Goal: Feedback & Contribution: Contribute content

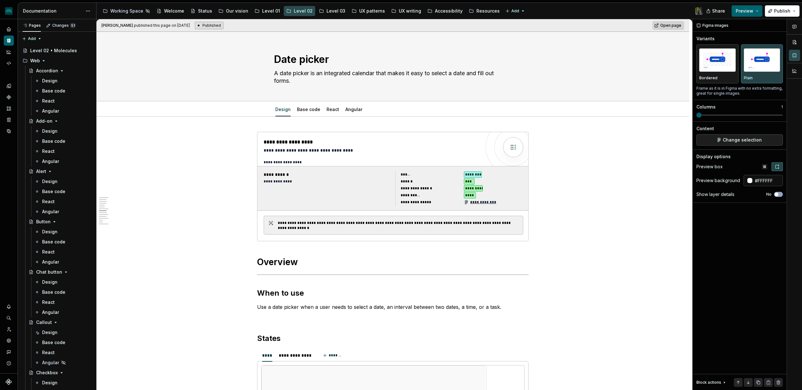
scroll to position [1007, 0]
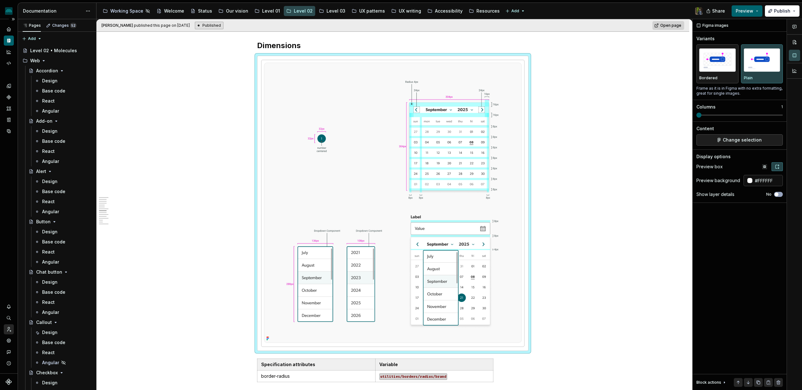
type textarea "*"
click at [8, 331] on icon "Invite team" at bounding box center [9, 329] width 6 height 6
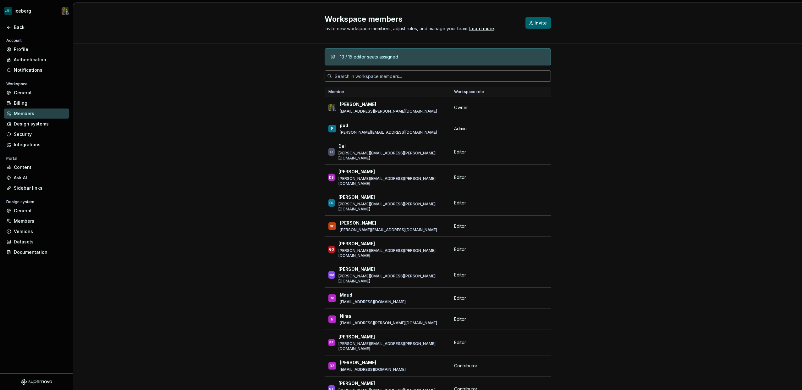
click at [353, 72] on input "text" at bounding box center [441, 75] width 219 height 11
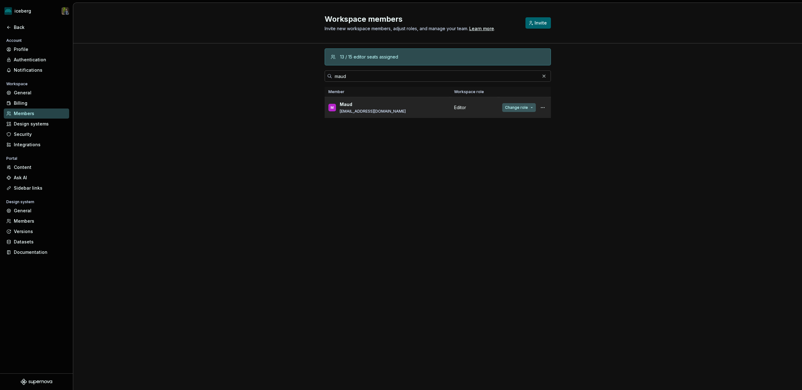
click at [514, 108] on span "Change role" at bounding box center [516, 107] width 23 height 5
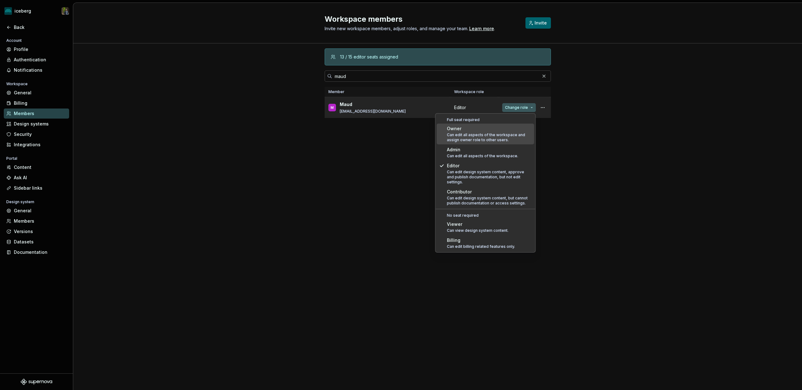
click at [517, 106] on span "Change role" at bounding box center [516, 107] width 23 height 5
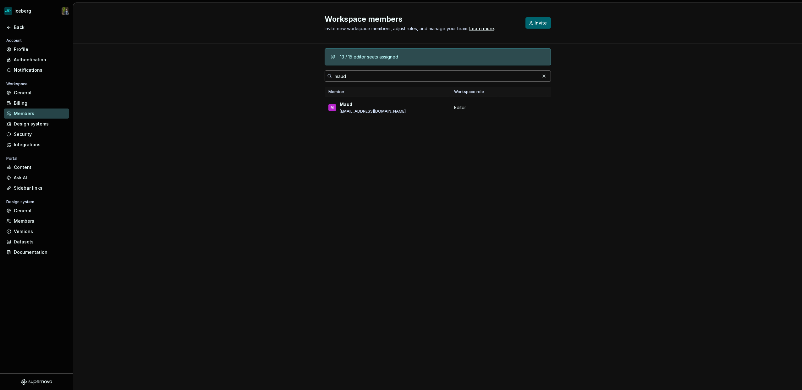
click at [360, 75] on input "maud" at bounding box center [435, 75] width 207 height 11
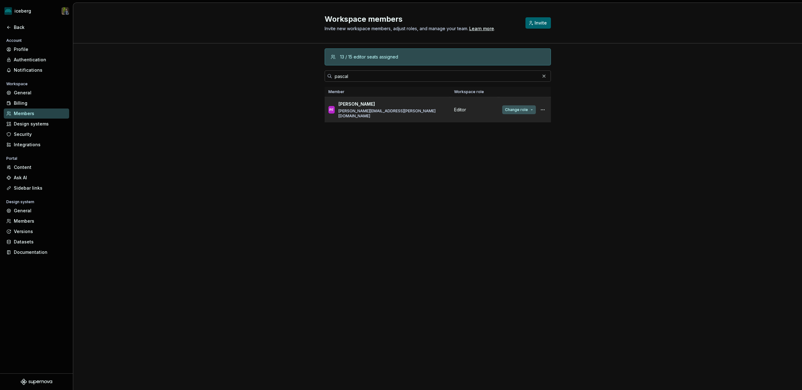
click at [508, 111] on button "Change role" at bounding box center [519, 109] width 34 height 9
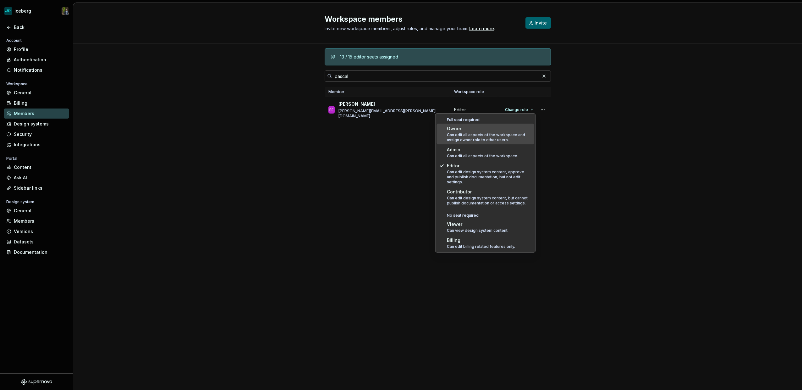
click at [573, 144] on div "13 / 15 editor seats assigned [PERSON_NAME] Member Workspace role [PERSON_NAME]…" at bounding box center [437, 216] width 729 height 346
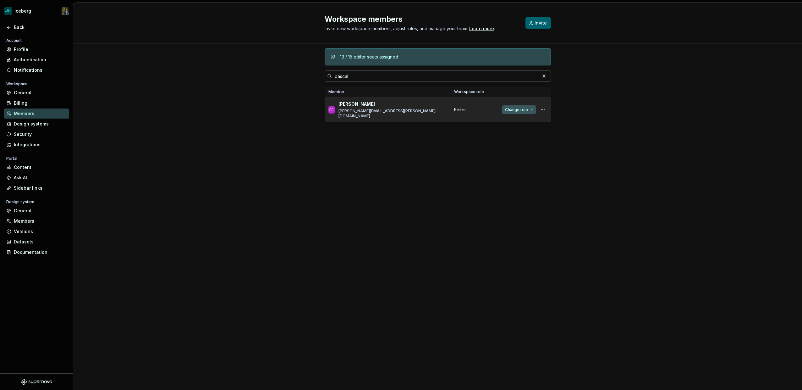
click at [504, 105] on button "Change role" at bounding box center [519, 109] width 34 height 9
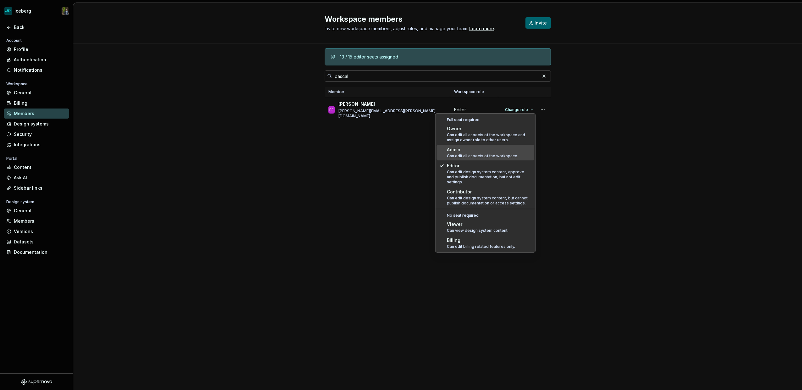
click at [461, 150] on div "Admin" at bounding box center [482, 149] width 71 height 6
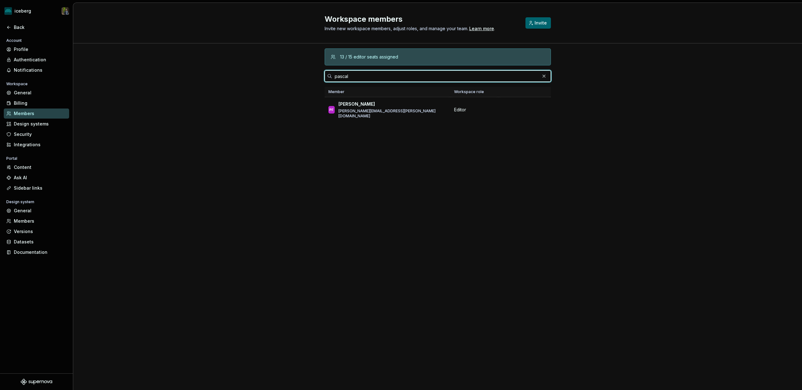
click at [369, 78] on input "pascal" at bounding box center [435, 75] width 207 height 11
type input "maud"
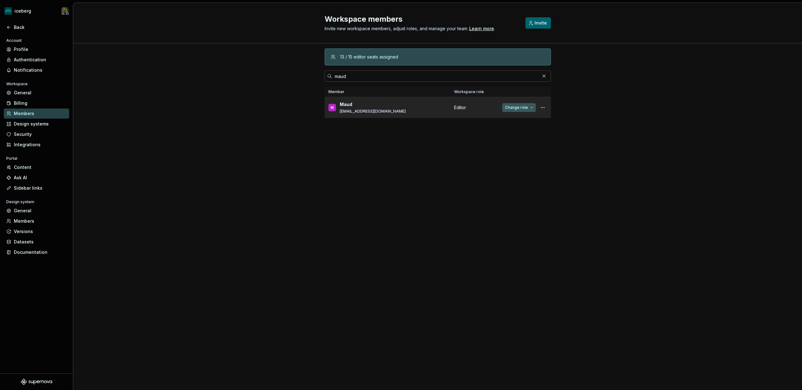
click at [512, 108] on span "Change role" at bounding box center [516, 107] width 23 height 5
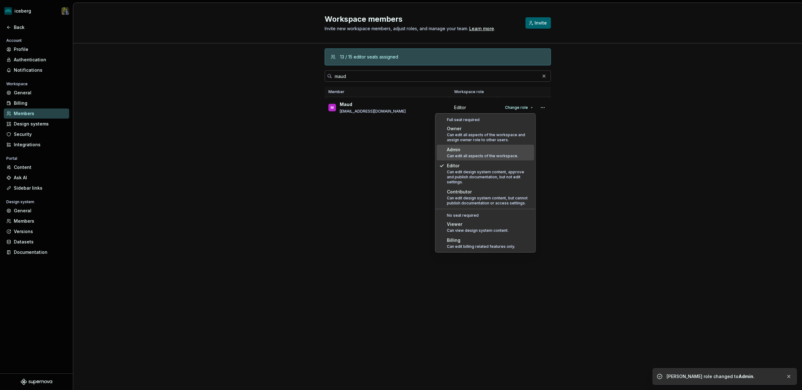
click at [482, 152] on div "Admin" at bounding box center [482, 149] width 71 height 6
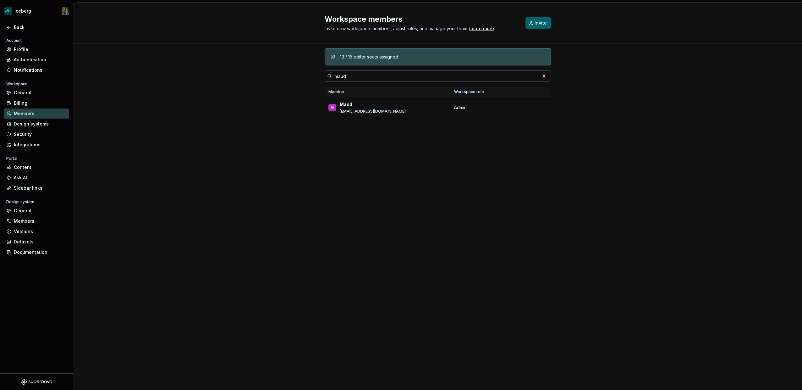
click at [396, 280] on div "13 / 15 editor seats assigned [PERSON_NAME] Member Workspace role M [PERSON_NAM…" at bounding box center [438, 204] width 226 height 322
click at [499, 142] on div "13 / 15 editor seats assigned [PERSON_NAME] Member Workspace role M [PERSON_NAM…" at bounding box center [438, 204] width 226 height 322
click at [403, 123] on div "13 / 15 editor seats assigned [PERSON_NAME] Member Workspace role M [PERSON_NAM…" at bounding box center [438, 204] width 226 height 322
click at [397, 149] on div "13 / 15 editor seats assigned [PERSON_NAME] Member Workspace role M [PERSON_NAM…" at bounding box center [438, 204] width 226 height 322
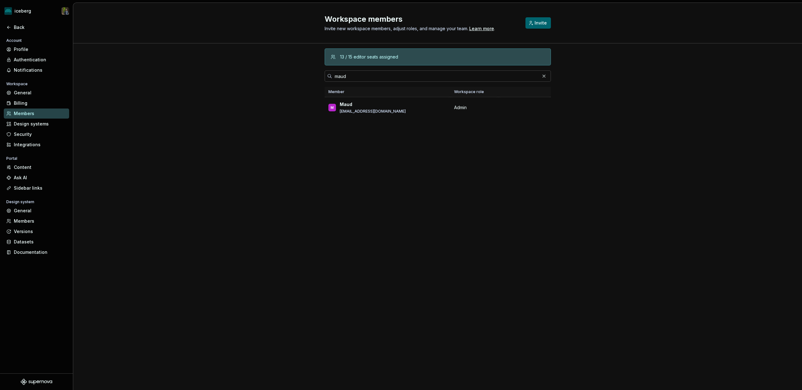
click at [396, 156] on div "13 / 15 editor seats assigned [PERSON_NAME] Member Workspace role M [PERSON_NAM…" at bounding box center [438, 204] width 226 height 322
click at [345, 265] on div "13 / 15 editor seats assigned [PERSON_NAME] Member Workspace role M [PERSON_NAM…" at bounding box center [438, 204] width 226 height 322
click at [17, 29] on div "Back" at bounding box center [40, 27] width 53 height 6
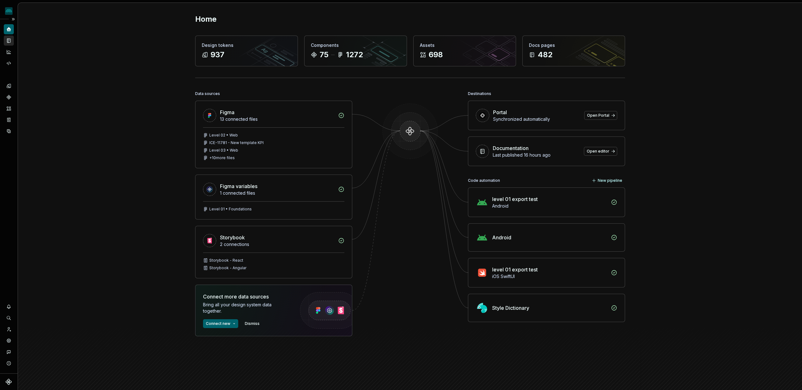
click at [8, 39] on icon "Documentation" at bounding box center [8, 41] width 3 height 4
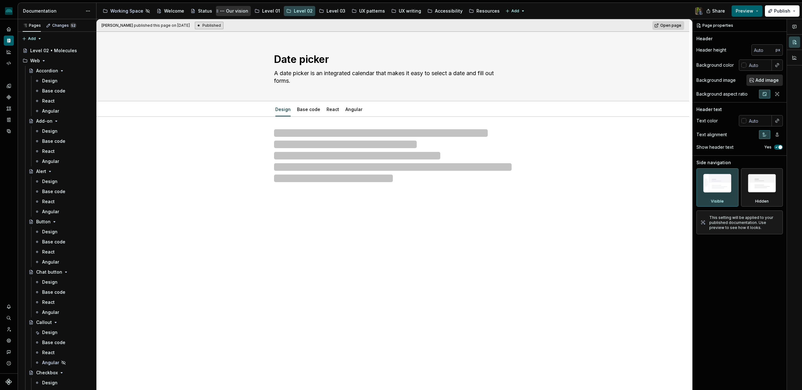
click at [239, 11] on div "Our vision" at bounding box center [237, 11] width 22 height 6
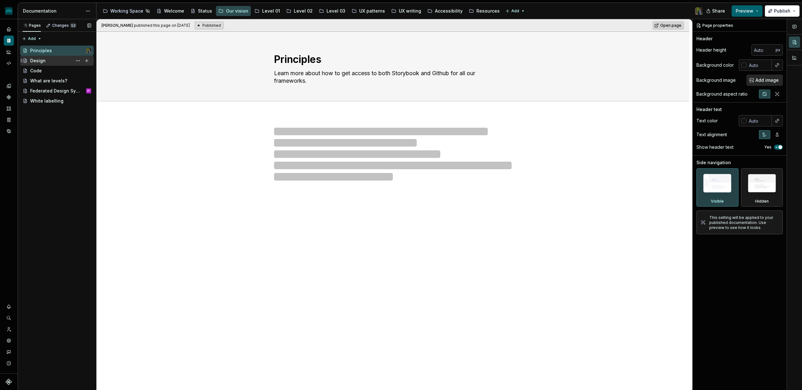
click at [39, 62] on div "Design" at bounding box center [37, 61] width 15 height 6
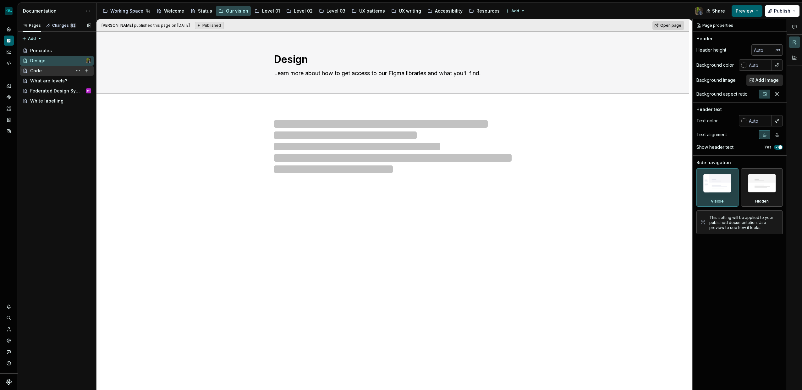
click at [55, 69] on div "Code" at bounding box center [60, 70] width 61 height 9
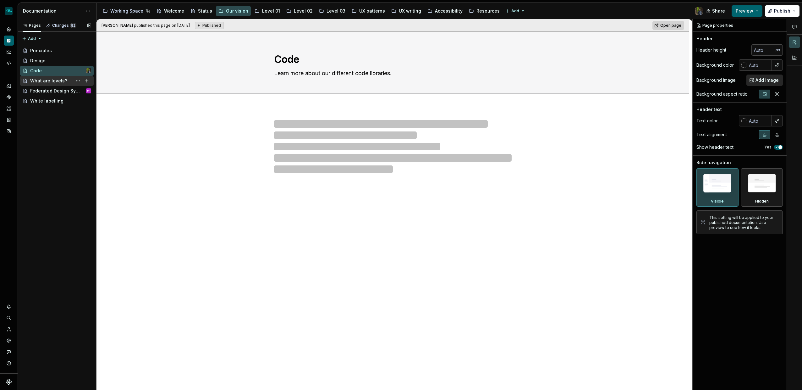
click at [54, 85] on div "What are levels?" at bounding box center [60, 80] width 61 height 9
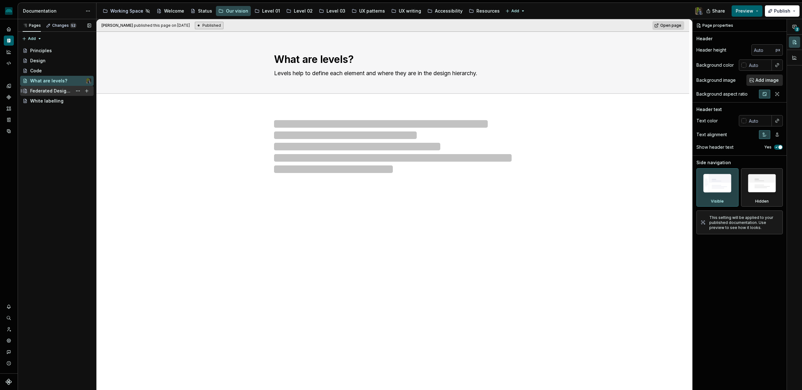
click at [54, 89] on div "Federated Design System" at bounding box center [51, 91] width 42 height 6
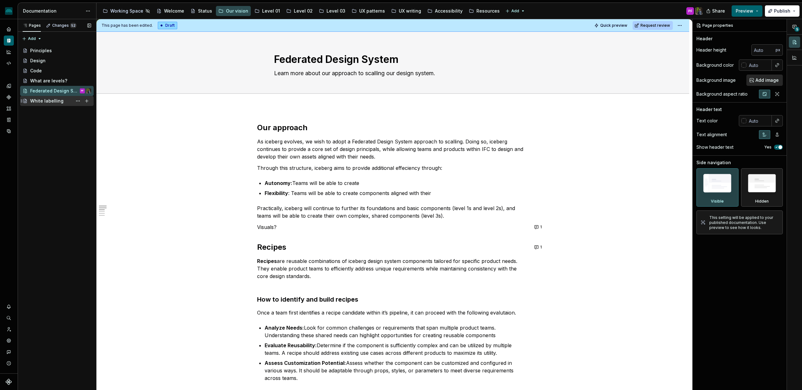
click at [48, 101] on div "White labelling" at bounding box center [46, 101] width 33 height 6
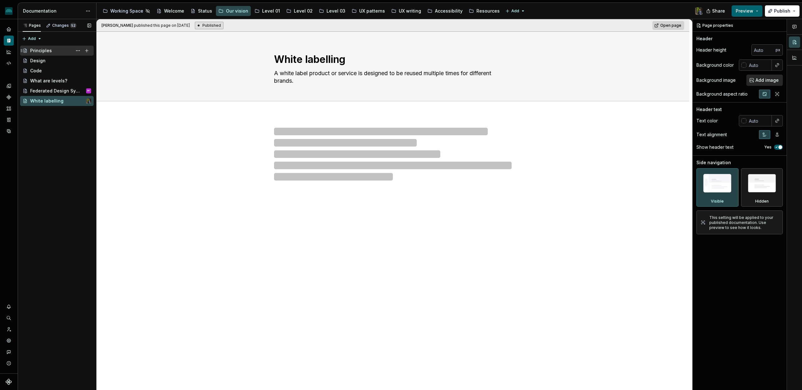
click at [43, 49] on div "Principles" at bounding box center [41, 50] width 22 height 6
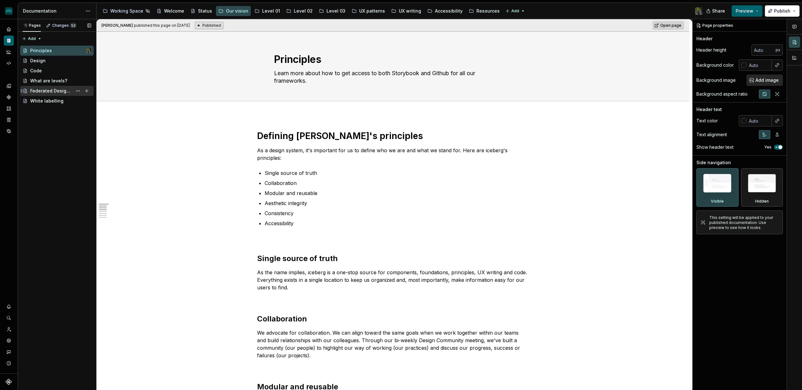
click at [32, 88] on div "Federated Design System" at bounding box center [51, 91] width 42 height 6
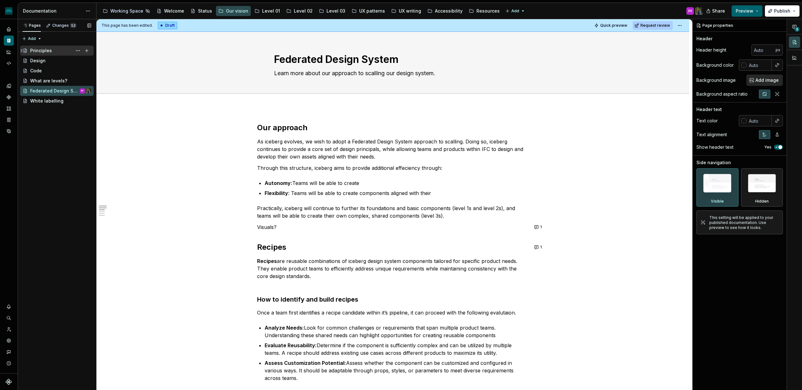
click at [56, 50] on div "Principles" at bounding box center [60, 50] width 61 height 9
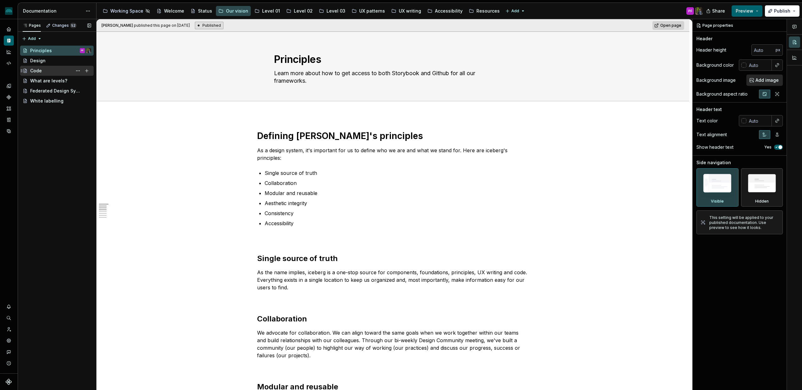
click at [44, 69] on div "Code" at bounding box center [60, 70] width 61 height 9
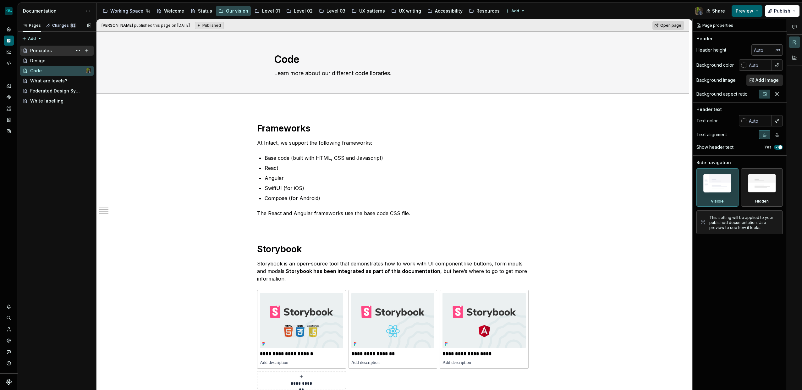
click at [41, 49] on div "Principles" at bounding box center [41, 50] width 22 height 6
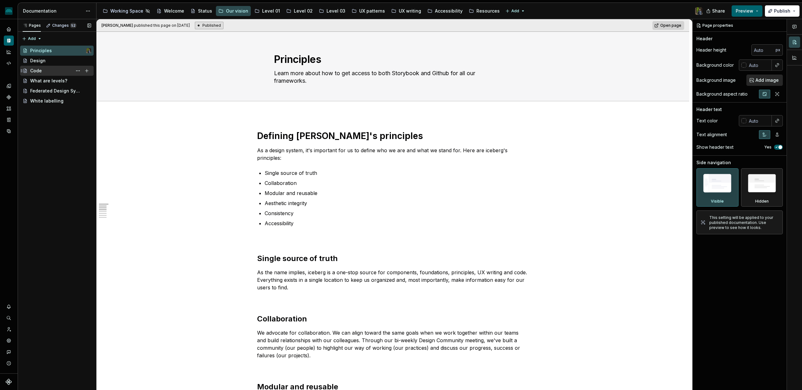
click at [42, 69] on div "Code PF" at bounding box center [60, 70] width 61 height 9
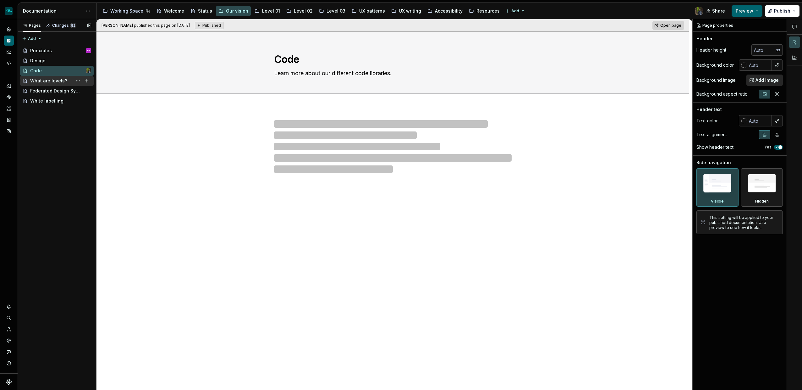
click at [46, 81] on div "What are levels?" at bounding box center [48, 81] width 37 height 6
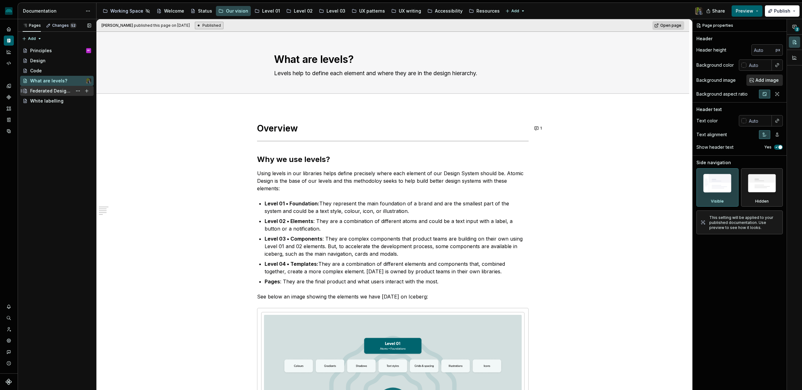
click at [46, 90] on div "Federated Design System" at bounding box center [51, 91] width 42 height 6
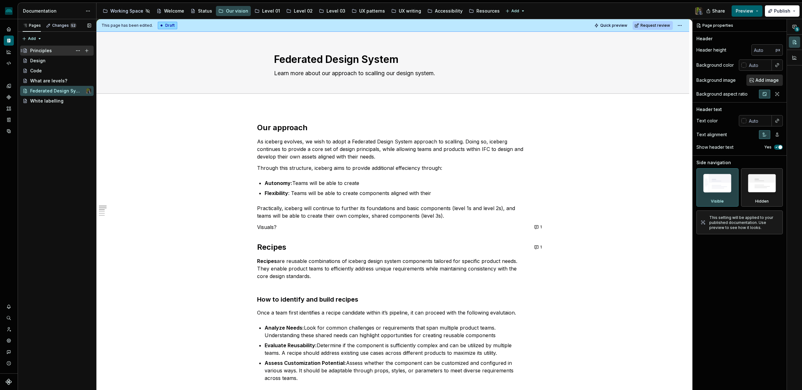
click at [47, 54] on div "Principles PF" at bounding box center [60, 50] width 61 height 9
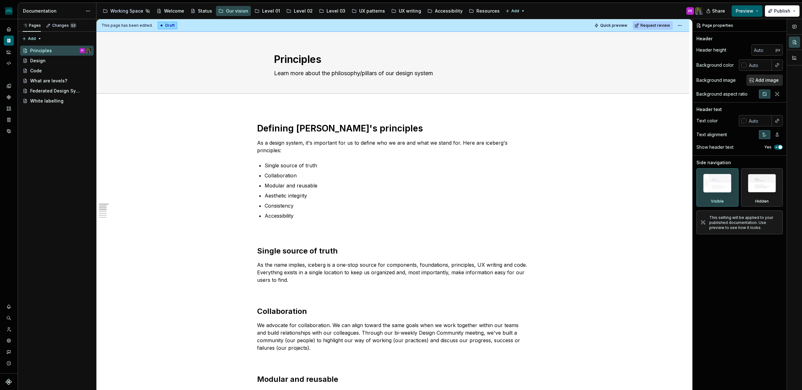
type textarea "*"
type textarea "Learn more about the philosophy of our design system"
type textarea "*"
type textarea "Learn more about the philosophy of our design system."
click at [406, 74] on textarea "Learn more about the philosophy of our design system." at bounding box center [392, 73] width 238 height 10
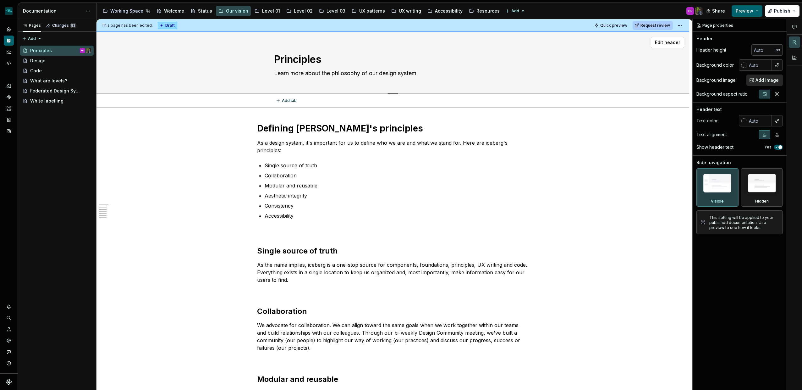
click at [403, 74] on textarea "Learn more about the philosophy of our design system." at bounding box center [392, 73] width 238 height 10
click at [393, 168] on p "Single source of truth" at bounding box center [397, 166] width 264 height 8
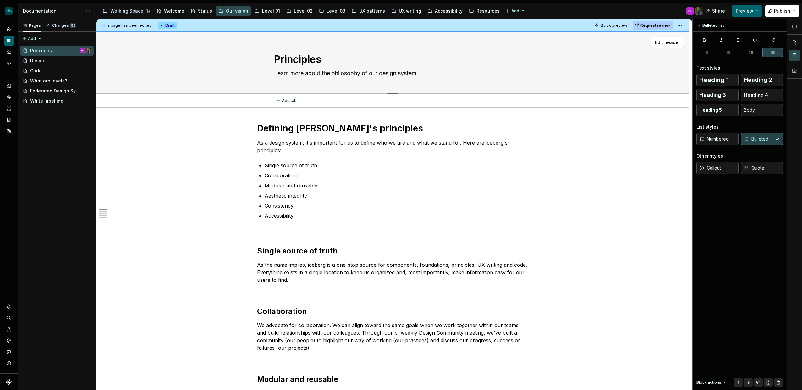
click at [549, 52] on div "Principles Learn more about the philosophy of our design system." at bounding box center [393, 63] width 543 height 62
click at [680, 41] on span "Edit header" at bounding box center [667, 42] width 25 height 6
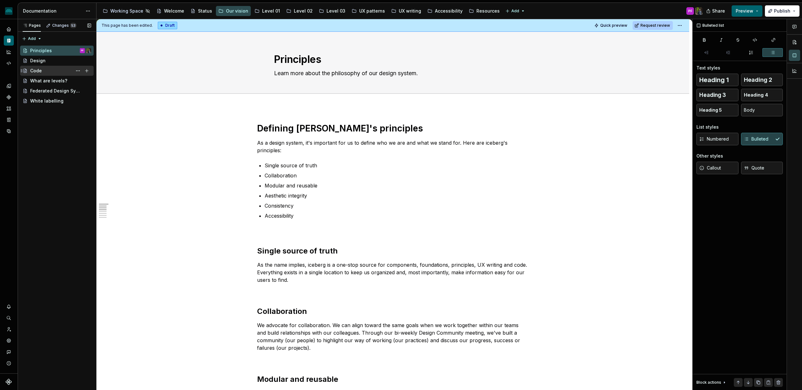
click at [41, 70] on div "Code" at bounding box center [36, 71] width 12 height 6
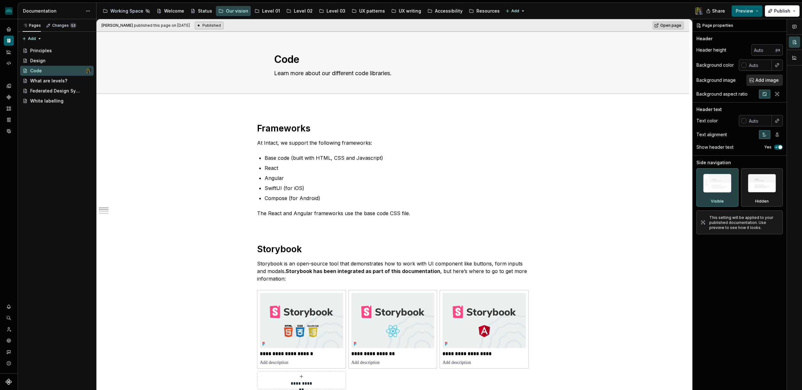
type textarea "*"
type textarea "Learn more about h"
type textarea "*"
type textarea "Learn more about how"
type textarea "*"
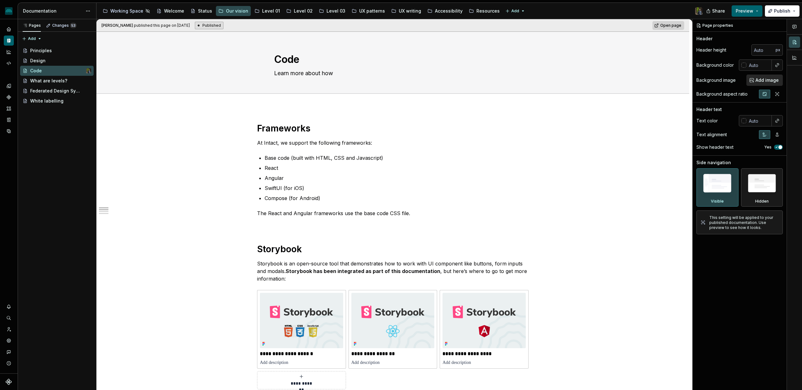
type textarea "Learn more about how t"
type textarea "*"
type textarea "Learn more about how to"
type textarea "*"
type textarea "Learn more about how to"
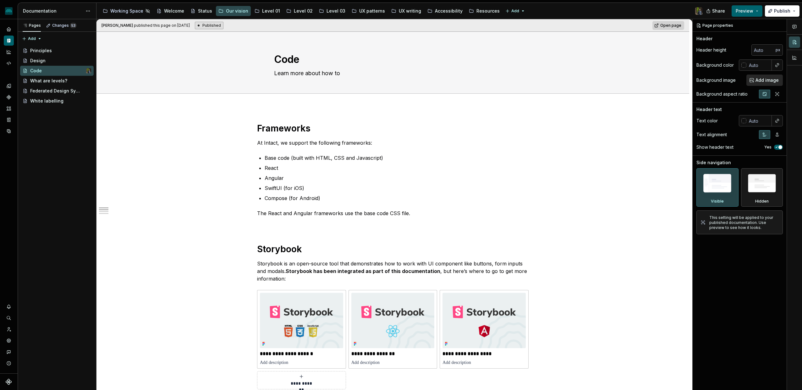
type textarea "*"
type textarea "Learn more about how to get"
type textarea "*"
type textarea "Learn more about how to get a"
type textarea "*"
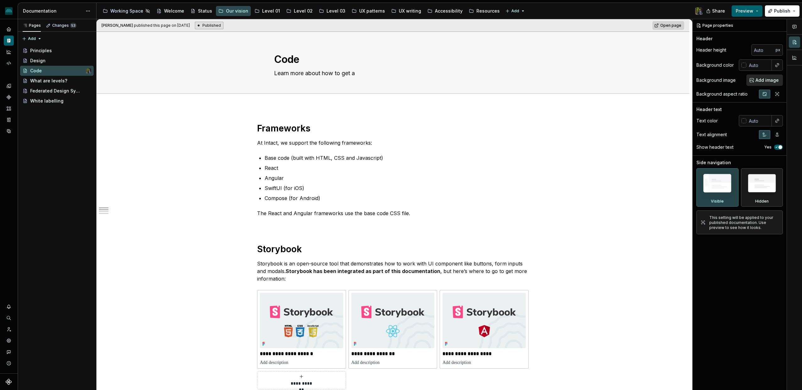
type textarea "Learn more about how to get ac"
type textarea "*"
type textarea "Learn more about how to get acce"
type textarea "*"
type textarea "Learn more about how to get acces"
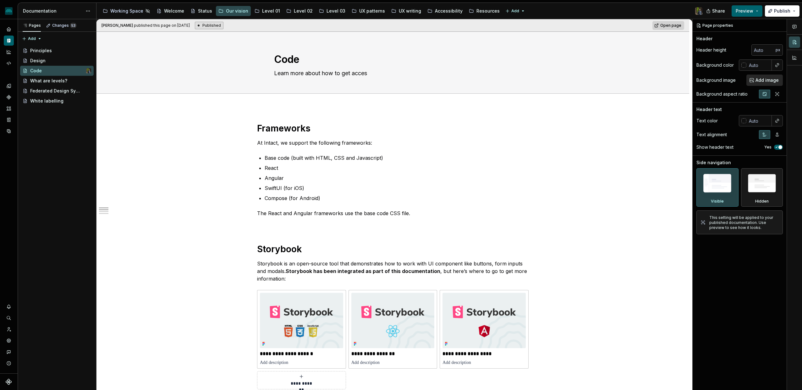
type textarea "*"
type textarea "Learn more about how to get access"
type textarea "*"
type textarea "to"
type textarea "*"
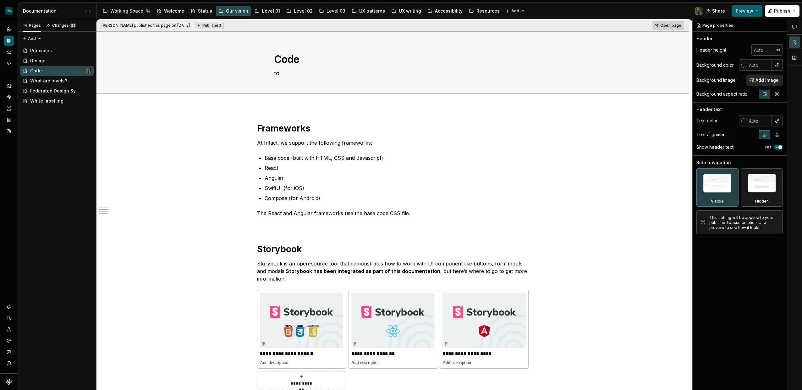
type textarea "to"
type textarea "*"
type textarea "to"
type textarea "*"
type textarea "t"
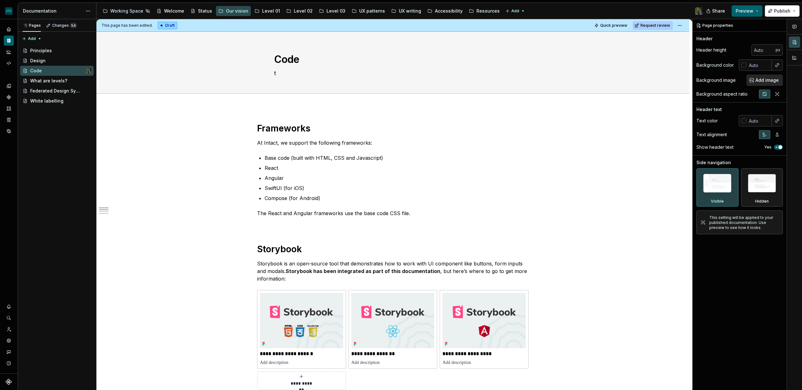
type textarea "*"
type textarea "Learn more about how to get access"
type textarea "*"
type textarea "Learn more about how to get access"
type textarea "*"
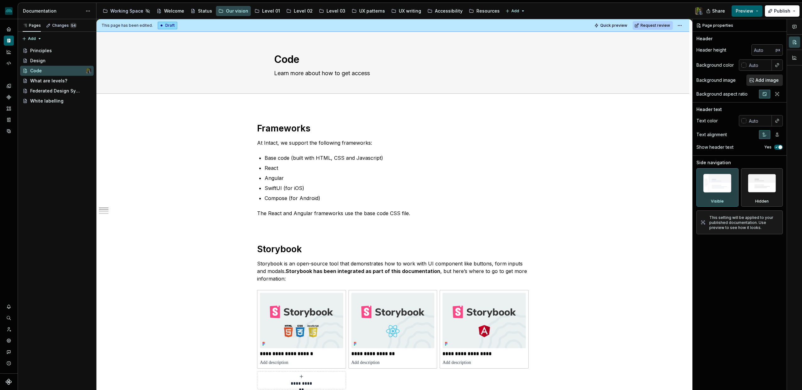
type textarea "Learn more about how to get access to"
type textarea "*"
type textarea "Learn more about how to get access to"
type textarea "*"
type textarea "Learn more about how to get access to bot"
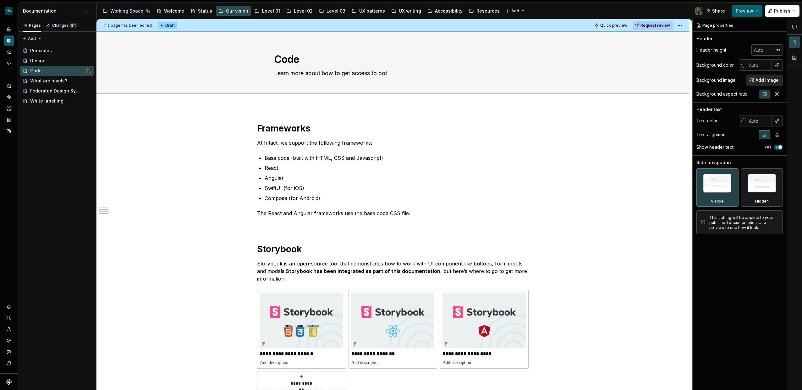
type textarea "*"
type textarea "Learn more about how to get access to both"
type textarea "*"
type textarea "Learn more about how to get access to bothn"
type textarea "*"
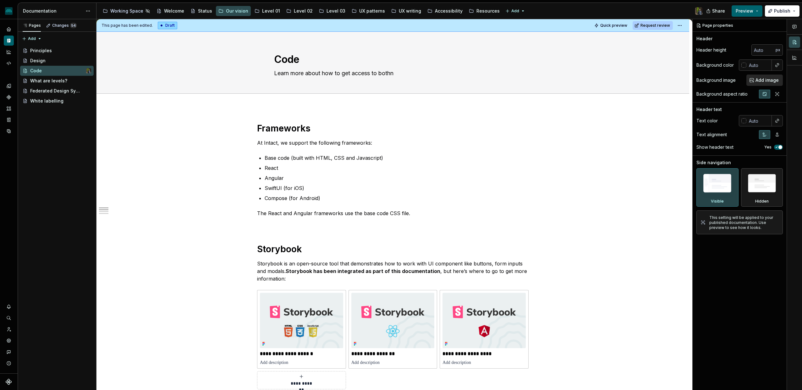
type textarea "Learn more about how to get access to bothn"
type textarea "*"
type textarea "Learn more about how to get access to both"
type textarea "*"
type textarea "Learn more about how to get access to both"
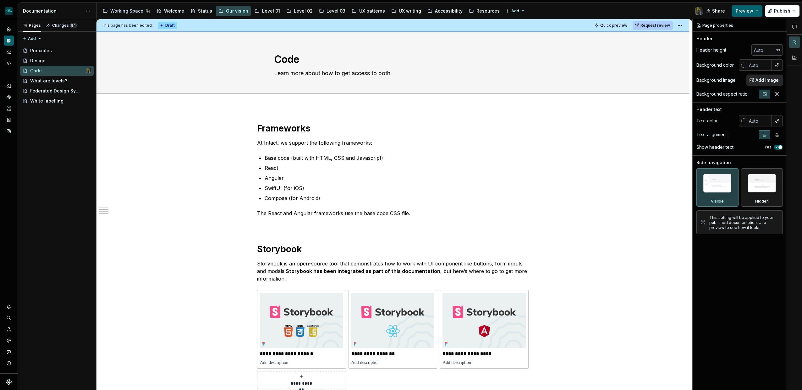
type textarea "*"
type textarea "S"
type textarea "*"
type textarea "St"
type textarea "*"
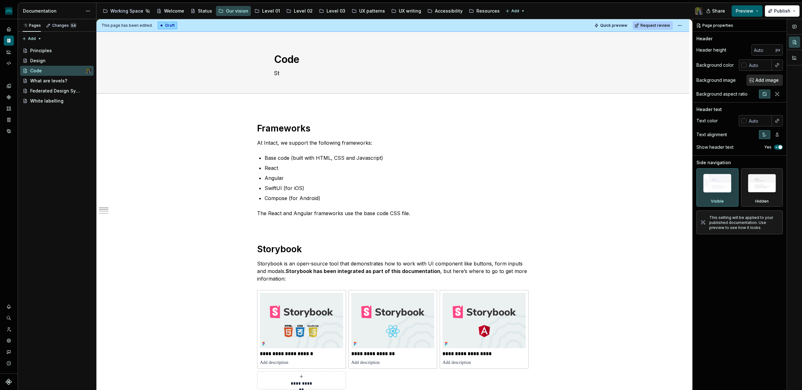
type textarea "Stpr"
type textarea "*"
type textarea "Stpry"
type textarea "*"
type textarea "Stpryb"
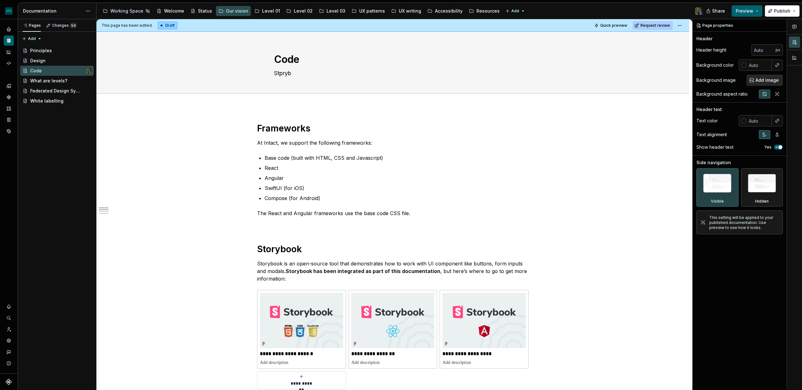
type textarea "*"
type textarea "Stpry"
type textarea "*"
type textarea "Stpr"
type textarea "*"
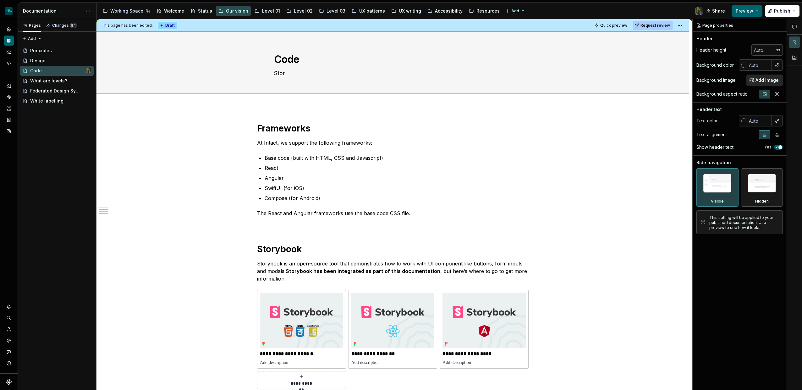
type textarea "Stpry"
type textarea "*"
type textarea "Stpryb"
type textarea "*"
type textarea "Stpry"
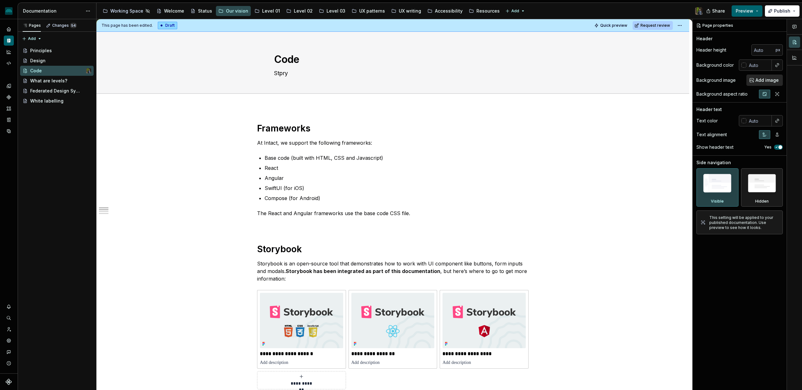
type textarea "*"
type textarea "Stpr"
type textarea "*"
type textarea "Stp"
type textarea "*"
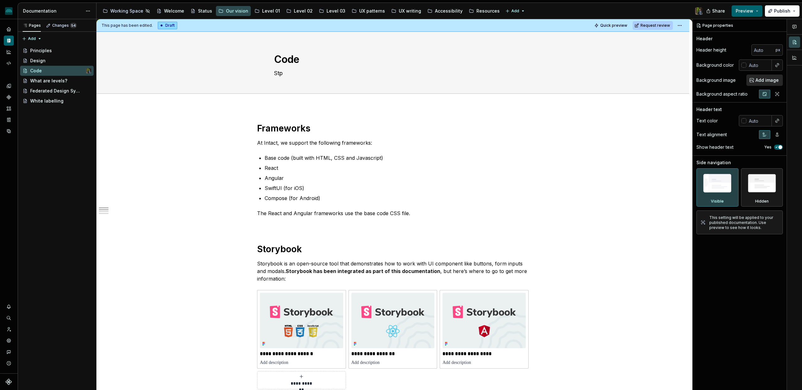
type textarea "St"
type textarea "*"
type textarea "S"
type textarea "*"
type textarea "Learn more about how to get access to both"
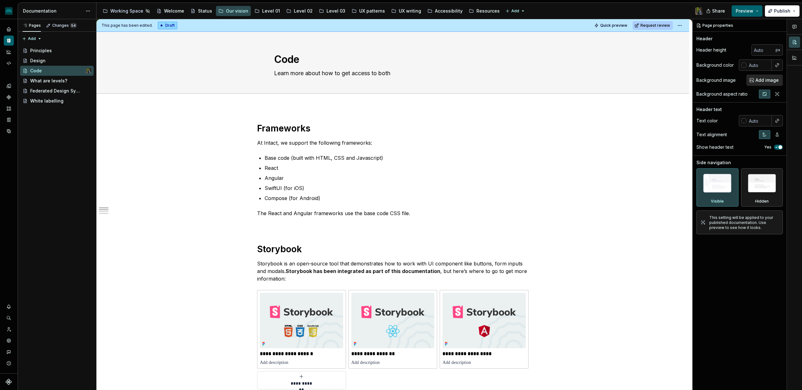
type textarea "*"
type textarea "Learn more about how to get access to both S"
type textarea "*"
type textarea "Learn more about how to get access to both St"
type textarea "*"
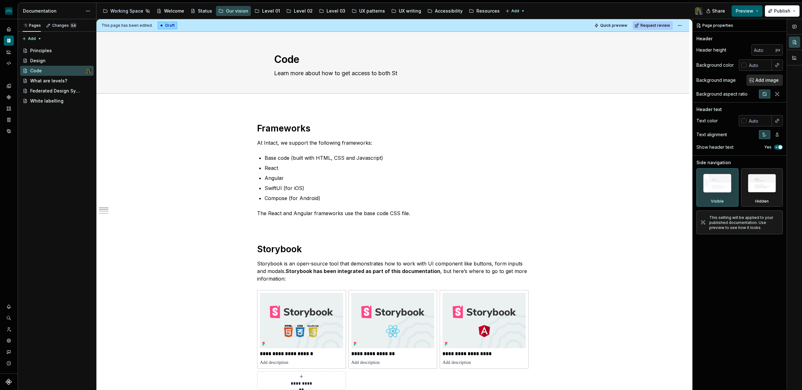
type textarea "Learn more about how to get access to both Stp"
type textarea "*"
type textarea "Learn more about how to get access to both Stpr"
type textarea "*"
type textarea "Learn more about how to get access to both Stpry"
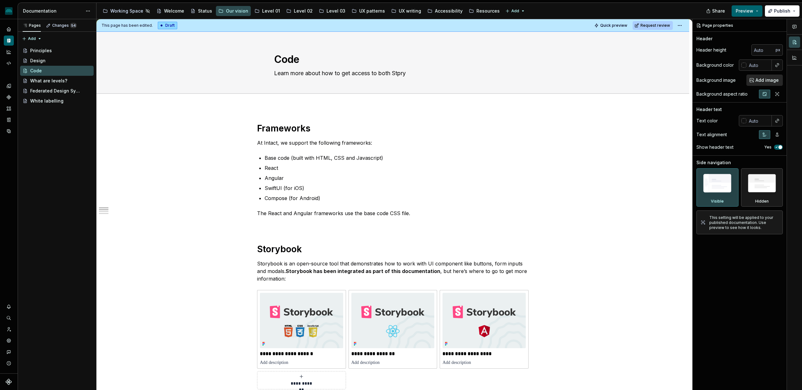
type textarea "*"
type textarea "Learn more about how to get access to both Stpryb"
type textarea "*"
type textarea "Learn more about how to get access to both Stprybo"
type textarea "*"
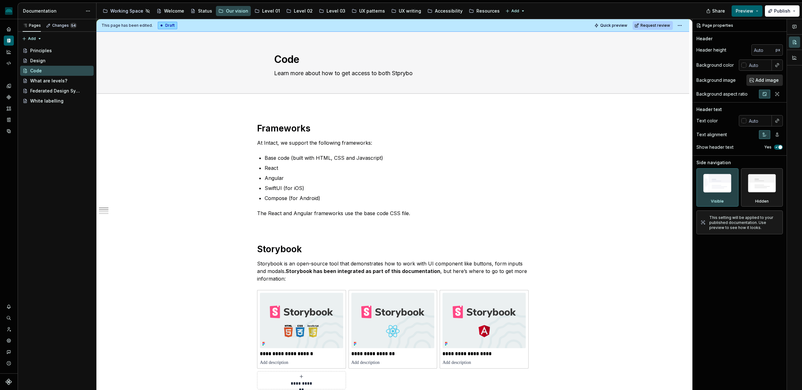
type textarea "Learn more about how to get access to both Stprybook"
type textarea "*"
type textarea "Learn more about how to get access to both Strybook"
type textarea "*"
type textarea "Learn more about how to get access to both Storybook"
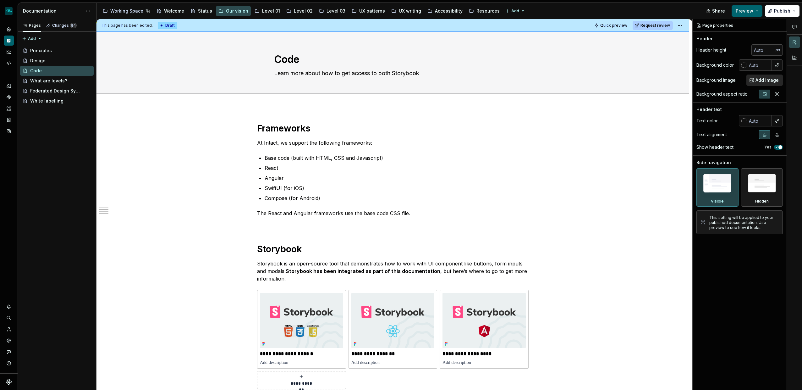
type textarea "*"
type textarea "Learn more about how to get access to both Storybook"
type textarea "*"
type textarea "Learn more about how to get access to both Storybook a"
type textarea "*"
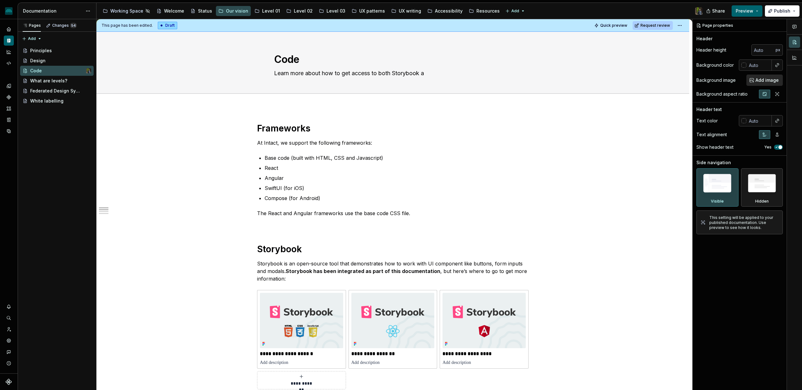
type textarea "Learn more about how to get access to both Storybook and"
type textarea "*"
type textarea "Learn more about how to get access to both Storybook and G"
type textarea "*"
type textarea "Learn more about how to get access to both Storybook and Gi"
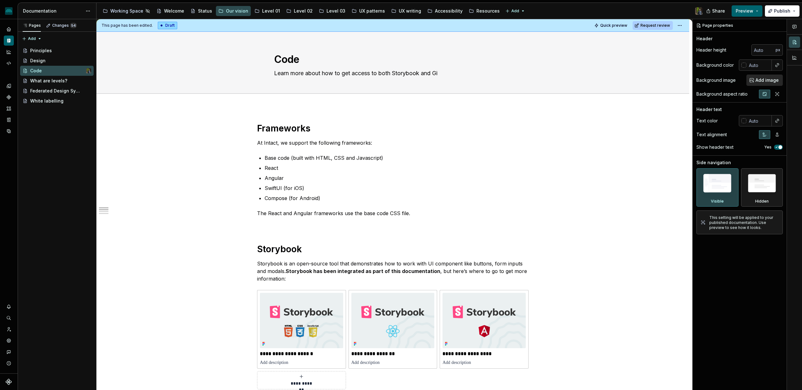
type textarea "*"
type textarea "Learn more about how to get access to both Storybook and Git"
type textarea "*"
type textarea "Learn more about how to get access to both Storybook and Githu"
type textarea "*"
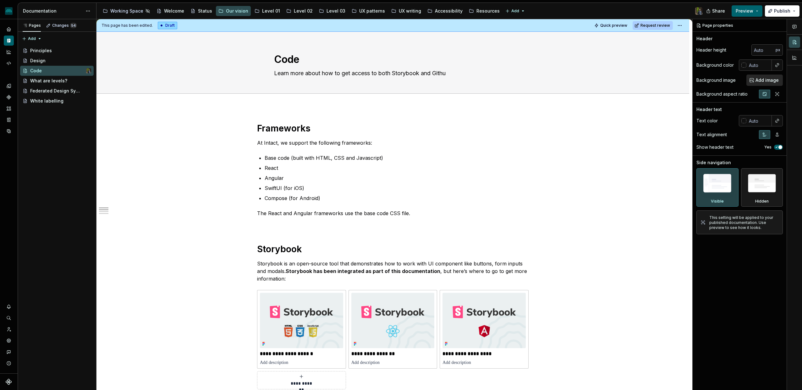
type textarea "Learn more about how to get access to both Storybook and Github"
type textarea "*"
type textarea "Learn more about how to get access to both Storybook and Github"
type textarea "*"
type textarea "Learn more about how to get access to both Storybook and Github f"
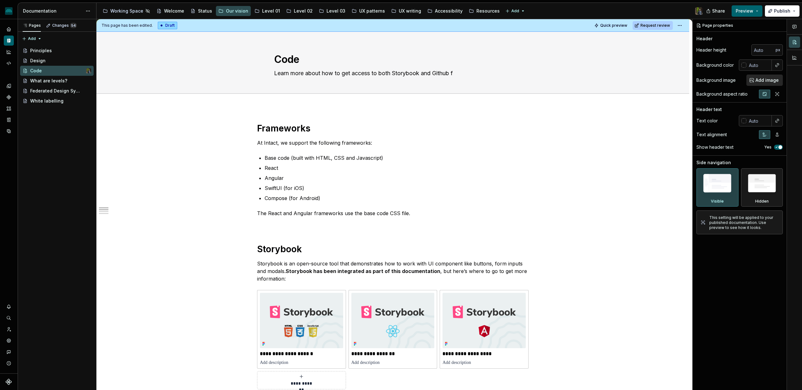
type textarea "*"
type textarea "Learn more about how to get access to both Storybook and Github for"
type textarea "*"
type textarea "Learn more about how to get access to both Storybook and Github for al"
type textarea "*"
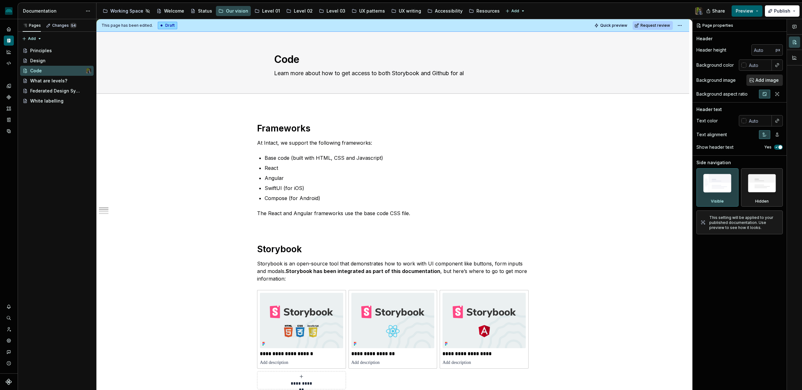
type textarea "Learn more about how to get access to both Storybook and Github for all"
type textarea "*"
type textarea "Learn more about how to get access to both Storybook and Github for all"
type textarea "*"
type textarea "Learn more about how to get access to both Storybook and Github for all ou"
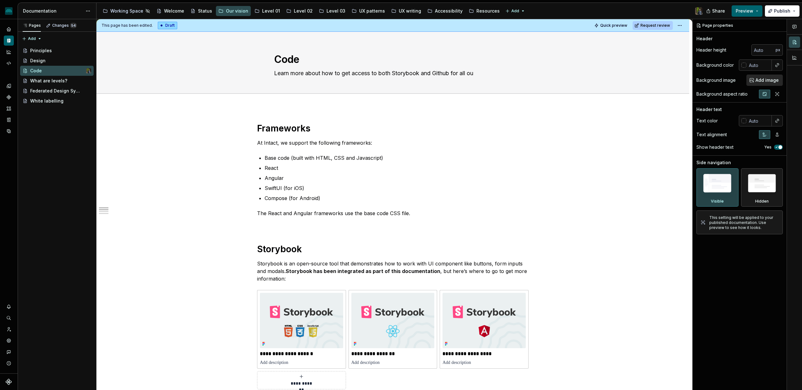
type textarea "*"
type textarea "Learn more about how to get access to both Storybook and Github for all our"
type textarea "*"
type textarea "Learn more about how to get access to both Storybook and Github for all our fr"
type textarea "*"
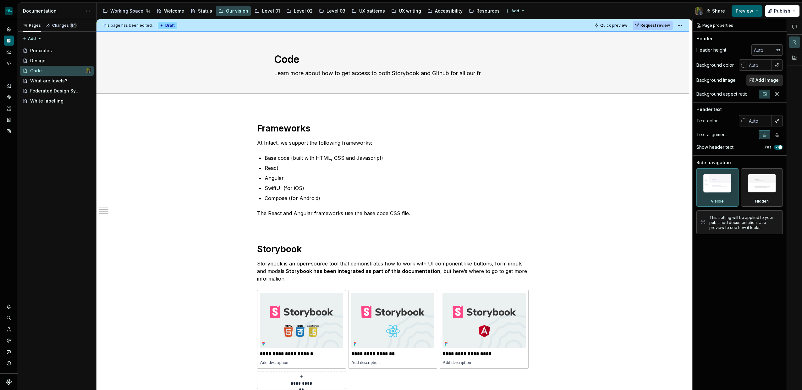
type textarea "Learn more about how to get access to both Storybook and Github for all our fra"
type textarea "*"
type textarea "Learn more about how to get access to both Storybook and Github for all our fram"
type textarea "*"
type textarea "Learn more about how to get access to both Storybook and Github for all our fra…"
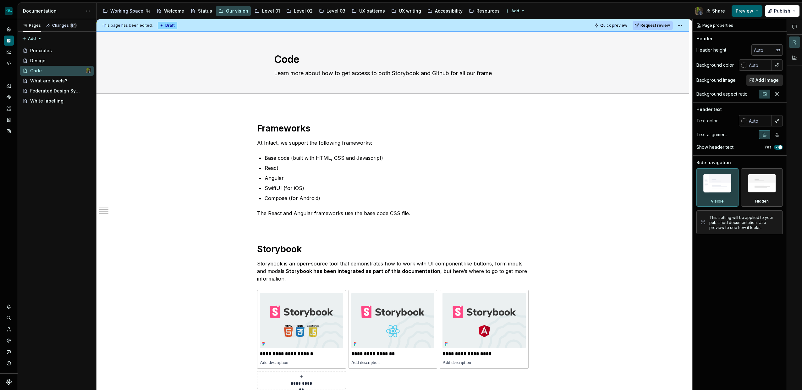
type textarea "*"
type textarea "Learn more about how to get access to both Storybook and Github for all our fra…"
type textarea "*"
type textarea "s"
type textarea "*"
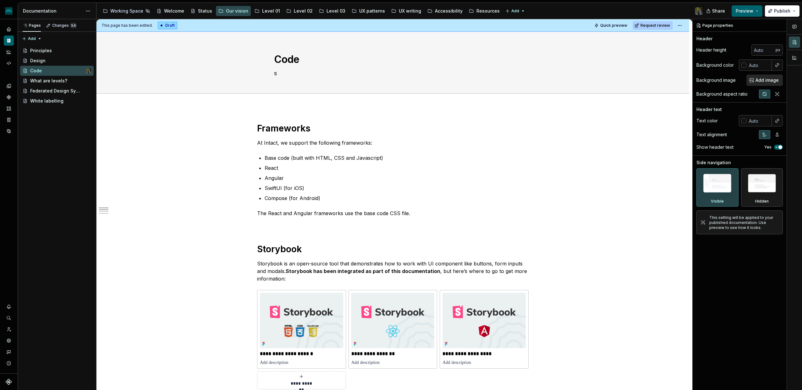
type textarea "s."
type textarea "*"
type textarea "s"
type textarea "*"
type textarea "Learn more about how to get access to both Storybook and Github for all our fra…"
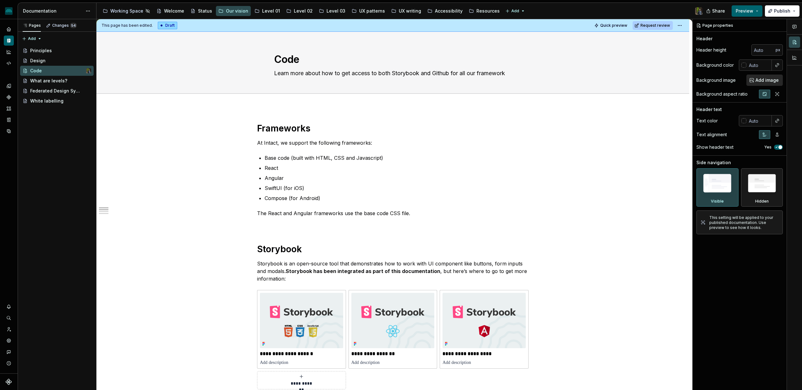
type textarea "*"
type textarea "Learn more about how to get access to both Storybook and Github for all our fra…"
type textarea "*"
type textarea "Learn more about how to get access to both Storybook and Github for all our fra…"
type textarea "*"
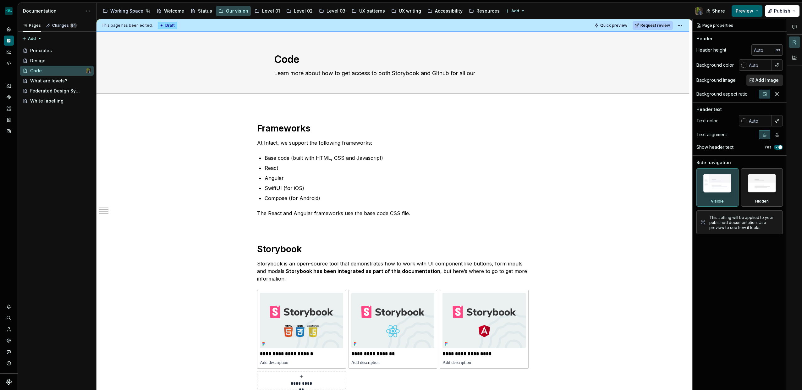
type textarea "Learn more about how to get access to both Storybook and Github for all our fra…"
type textarea "*"
type textarea "Learn more about how to get access to both Storybook and Github for all our fra…"
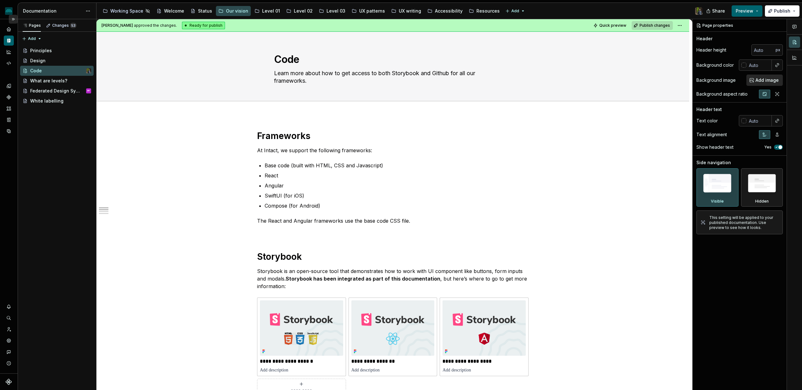
click at [15, 19] on button "Expand sidebar" at bounding box center [13, 19] width 9 height 9
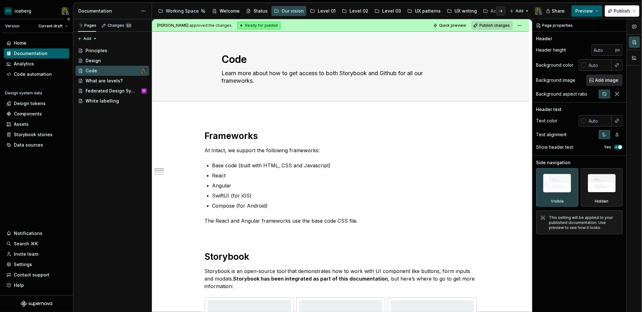
click at [12, 26] on div "Version" at bounding box center [12, 26] width 14 height 5
click at [52, 25] on html "iceberg Version Current draft Home Documentation Analytics Code automation Desi…" at bounding box center [321, 156] width 642 height 312
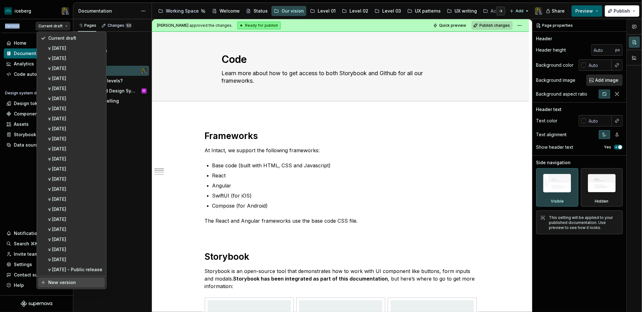
click at [65, 284] on div "New version" at bounding box center [75, 282] width 54 height 6
type textarea "*"
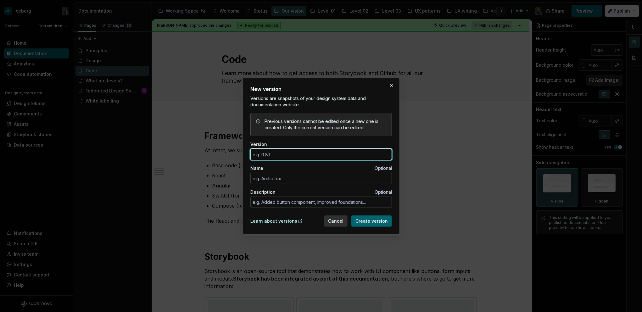
click at [286, 156] on input "Version" at bounding box center [320, 154] width 141 height 11
type input "[DATE]"
type textarea "*"
click at [277, 157] on input "[DATE]" at bounding box center [320, 154] width 141 height 11
type input "[DATE]"
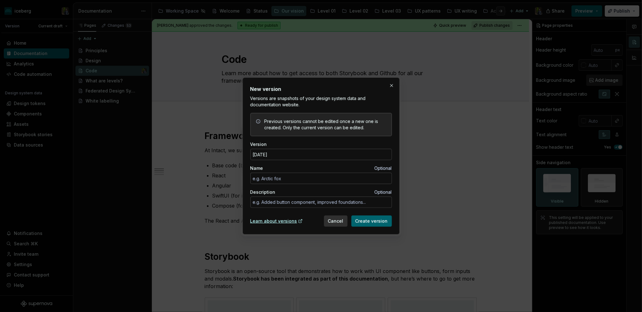
click at [285, 147] on div "Version" at bounding box center [320, 144] width 141 height 6
click at [276, 201] on textarea "Description" at bounding box center [320, 201] width 141 height 11
click at [285, 201] on textarea "Description" at bounding box center [320, 201] width 141 height 11
type textarea "*"
type textarea "g"
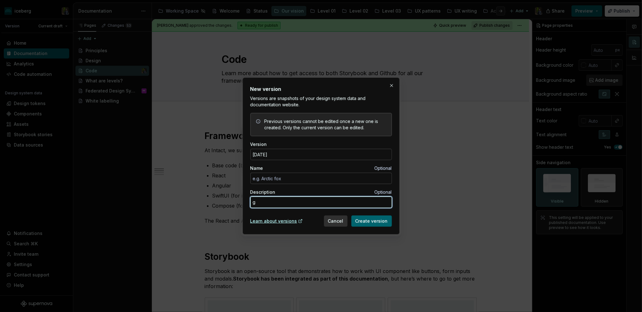
type textarea "*"
type textarea "gdf"
type textarea "*"
type textarea "gdfig"
type textarea "*"
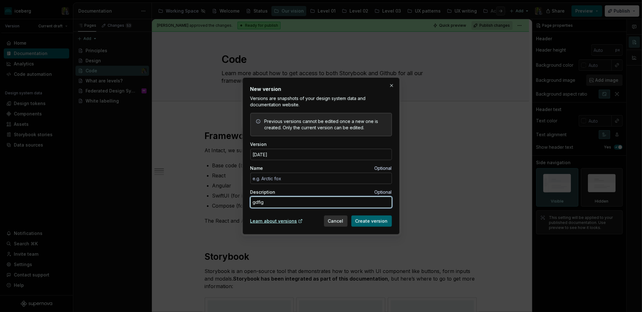
type textarea "gdfigj"
type textarea "*"
type textarea "gdfigjigi"
type textarea "*"
type textarea "gdfigjigij"
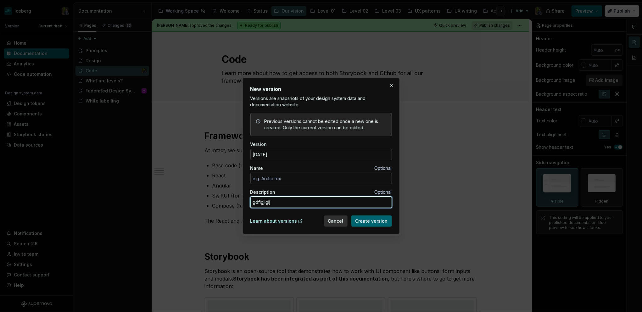
type textarea "*"
type textarea "gdfigjigijf"
type textarea "*"
type textarea "gdfigjigijfd"
type textarea "*"
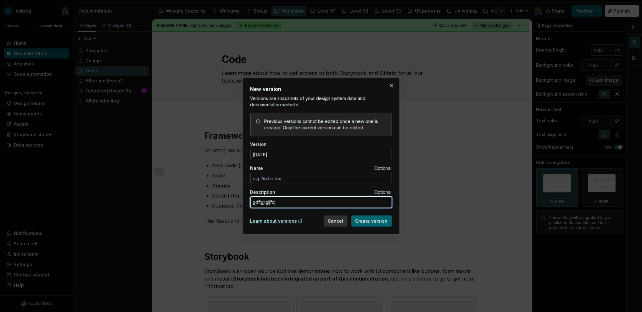
type textarea "gdfigjigijfdjg"
type textarea "*"
type textarea "gdfigjigijfdjgf"
type textarea "*"
type textarea "gdfigjigijfdjgfi"
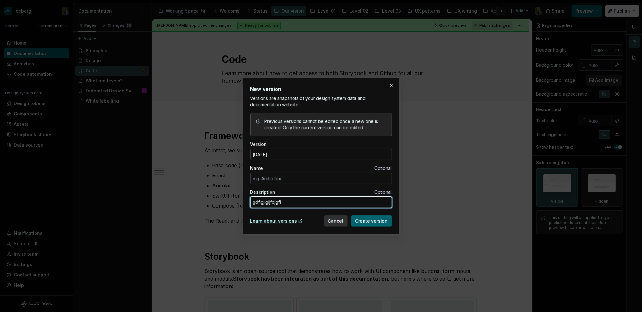
type textarea "*"
type textarea "gdfigjigijfdjgfij"
type textarea "*"
type textarea "gdfigjigijfdjgfij"
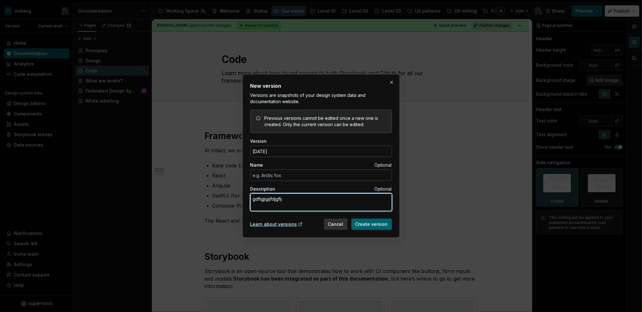
type textarea "*"
type textarea "-gdfigjigijfdjgfij"
type textarea "*"
type textarea "- gdfigjigijfdjgfij"
type textarea "*"
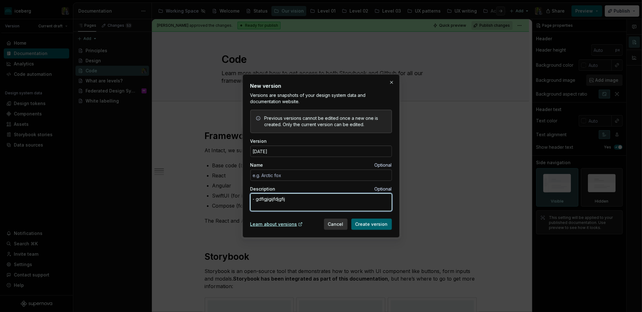
type textarea "-gdfigjigijfdjgfij"
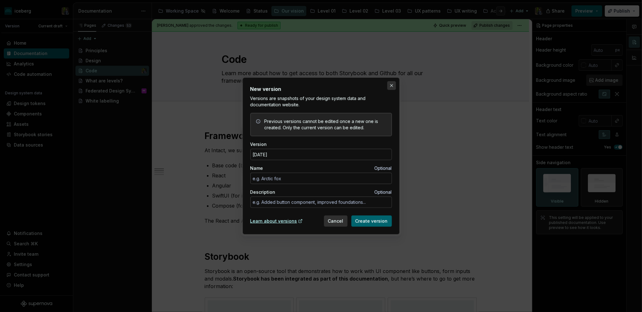
click at [391, 84] on button "button" at bounding box center [391, 85] width 9 height 9
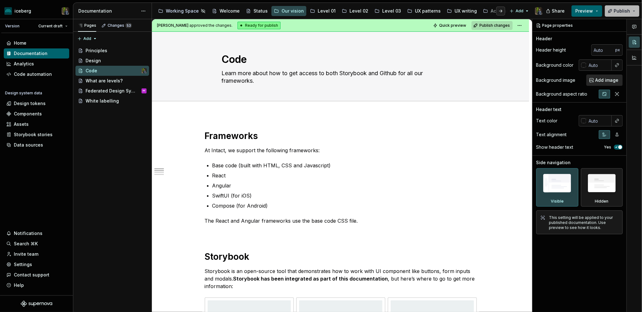
click at [618, 16] on button "Publish" at bounding box center [621, 10] width 35 height 11
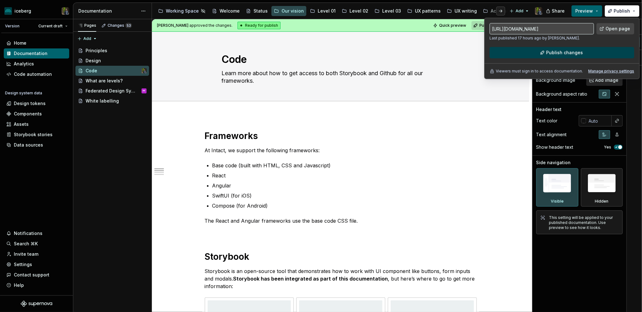
click at [560, 52] on span "Publish changes" at bounding box center [564, 52] width 37 height 6
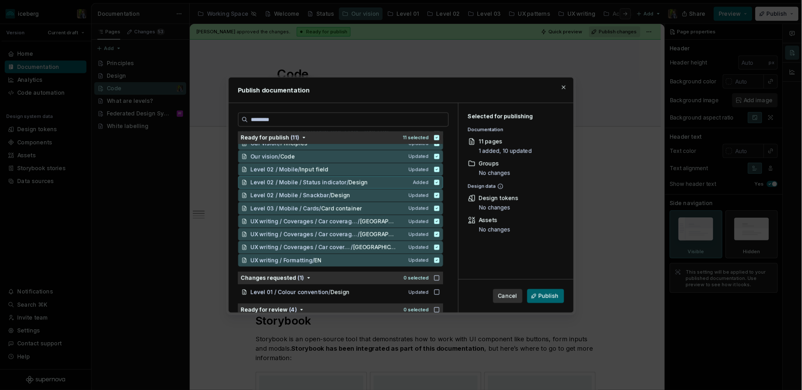
scroll to position [16, 0]
click at [450, 72] on button "button" at bounding box center [451, 69] width 9 height 9
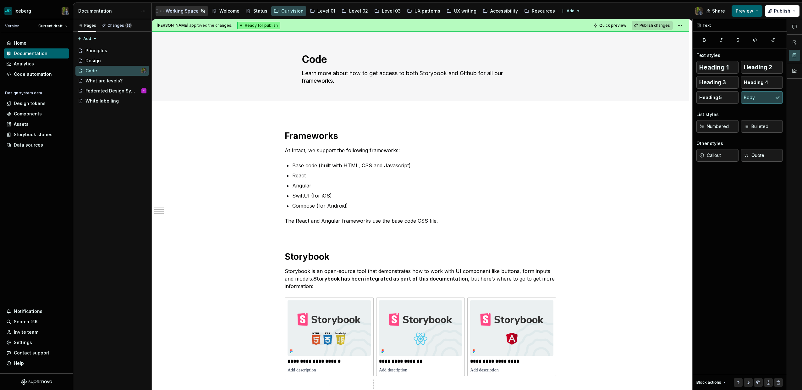
click at [185, 10] on div "Working Space" at bounding box center [182, 11] width 33 height 6
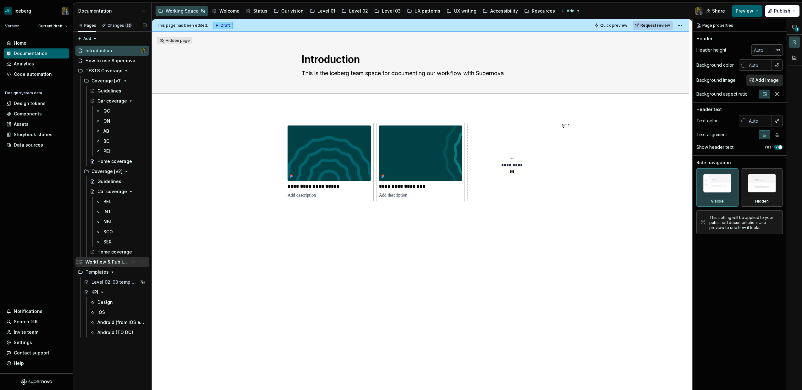
click at [110, 261] on div "Workflow & Publishing" at bounding box center [106, 262] width 42 height 6
